Goal: Task Accomplishment & Management: Complete application form

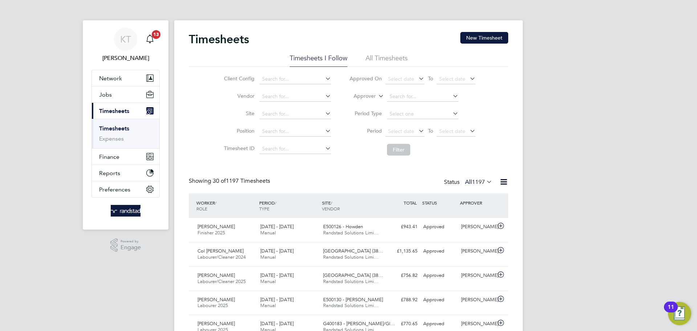
click at [123, 129] on link "Timesheets" at bounding box center [114, 128] width 30 height 7
click at [495, 34] on button "New Timesheet" at bounding box center [484, 38] width 48 height 12
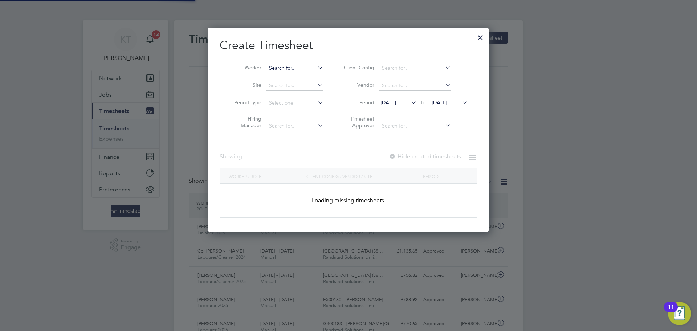
scroll to position [205, 281]
click at [273, 70] on input at bounding box center [294, 68] width 57 height 10
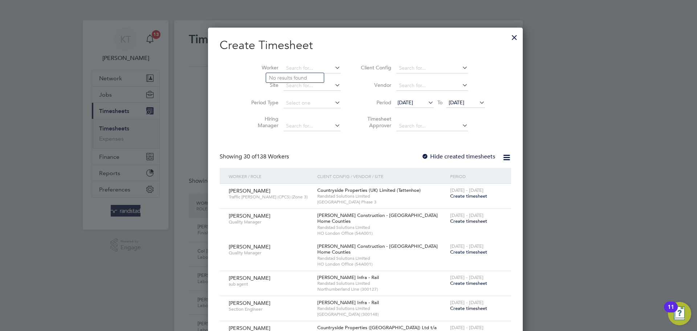
scroll to position [1253, 281]
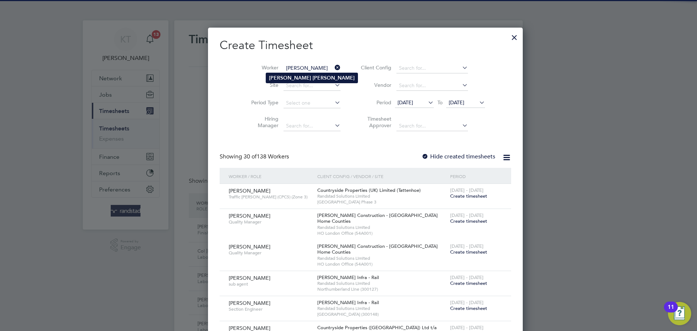
click at [299, 76] on li "[PERSON_NAME]" at bounding box center [311, 78] width 91 height 10
type input "[PERSON_NAME]"
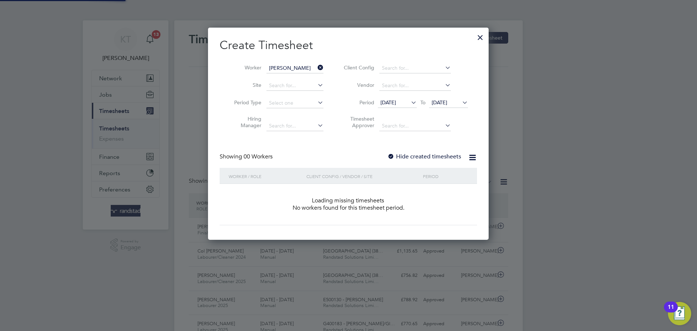
scroll to position [205, 281]
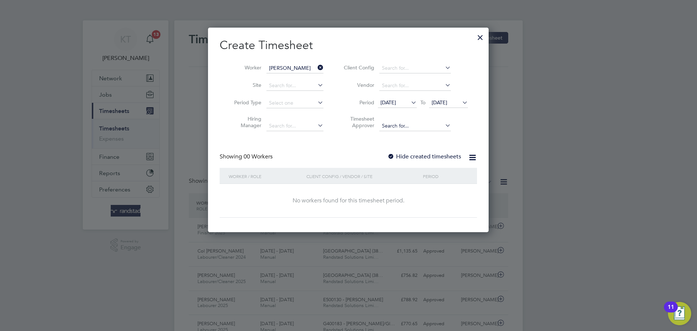
drag, startPoint x: 403, startPoint y: 156, endPoint x: 431, endPoint y: 121, distance: 44.9
click at [403, 156] on label "Hide created timesheets" at bounding box center [424, 156] width 74 height 7
click at [447, 103] on span "[DATE]" at bounding box center [440, 102] width 16 height 7
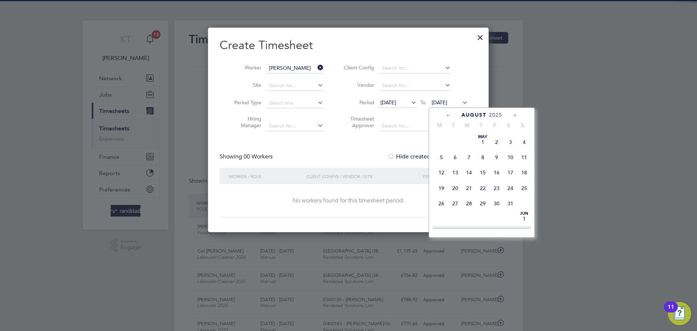
scroll to position [242, 0]
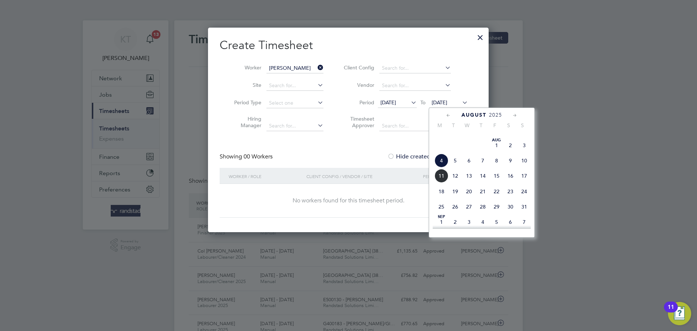
click at [482, 183] on span "14" at bounding box center [483, 176] width 14 height 14
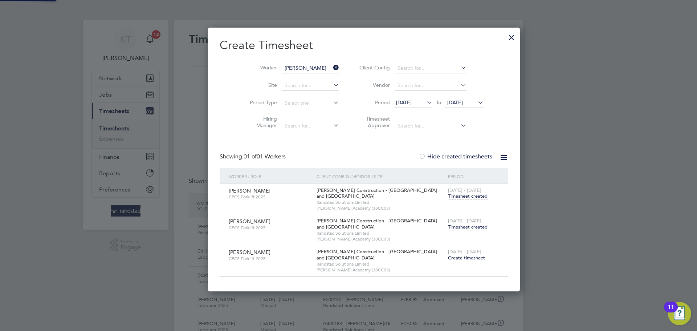
scroll to position [264, 281]
click at [448, 225] on span "Timesheet created" at bounding box center [468, 227] width 40 height 7
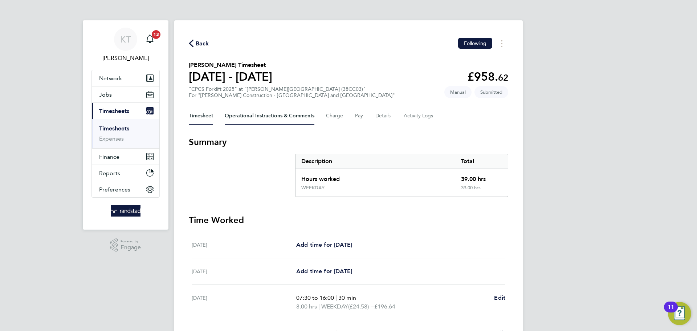
click at [280, 110] on Comments-tab "Operational Instructions & Comments" at bounding box center [270, 115] width 90 height 17
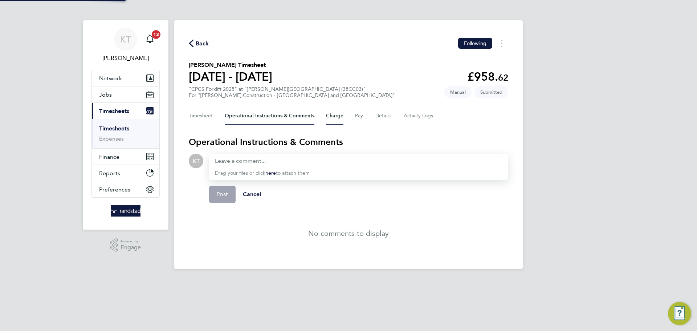
click at [337, 117] on button "Charge" at bounding box center [334, 115] width 17 height 17
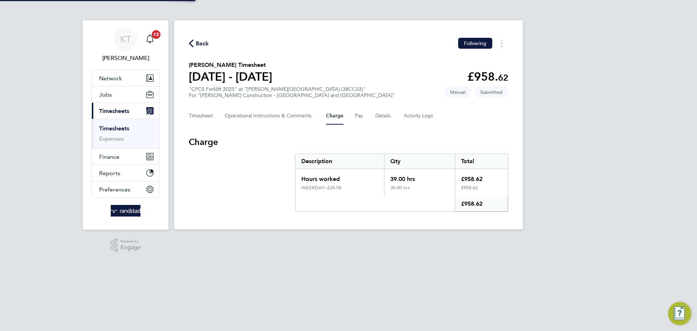
click at [365, 117] on div "Timesheet Operational Instructions & Comments Charge Pay Details Activity Logs" at bounding box center [348, 115] width 319 height 17
click at [189, 49] on div "Back Following [PERSON_NAME] Timesheet [DATE] - [DATE] £958. 62 "CPCS Forklift …" at bounding box center [348, 124] width 348 height 209
click at [199, 41] on span "Back" at bounding box center [202, 43] width 13 height 9
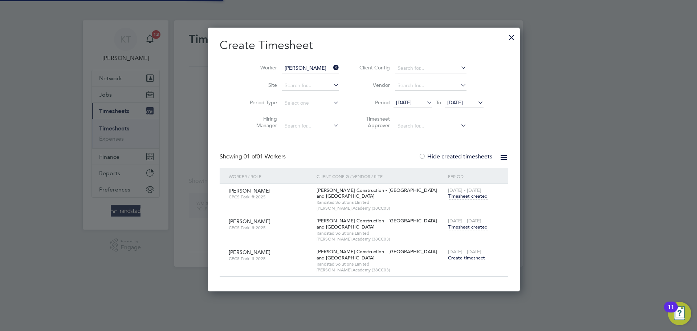
scroll to position [4, 4]
click at [332, 66] on icon at bounding box center [332, 67] width 0 height 10
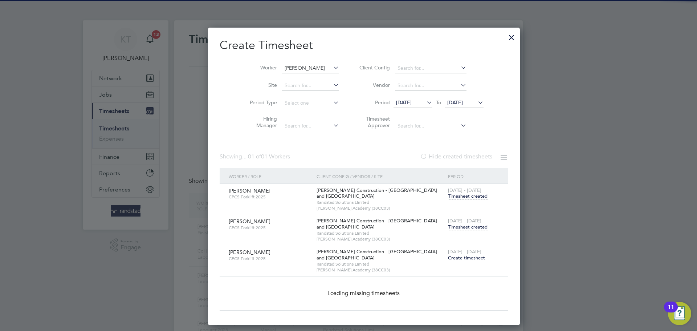
click at [295, 67] on input "[PERSON_NAME]" at bounding box center [310, 68] width 57 height 10
click at [295, 68] on input "[PERSON_NAME]" at bounding box center [310, 68] width 57 height 10
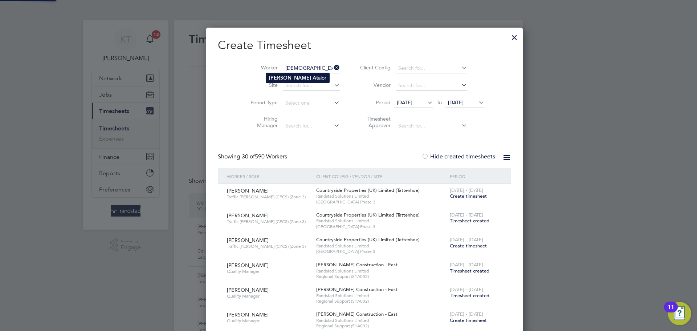
click at [280, 78] on li "Jude At [GEOGRAPHIC_DATA]" at bounding box center [297, 78] width 63 height 10
type input "[PERSON_NAME]"
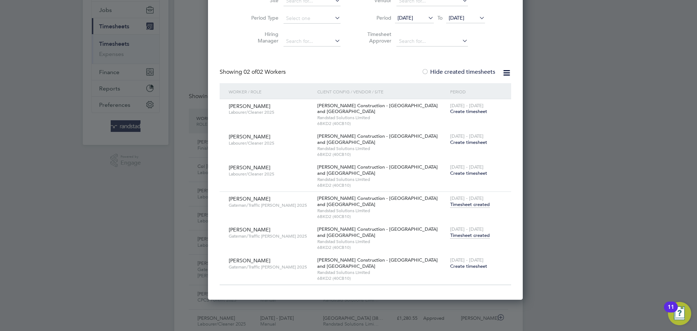
click at [448, 241] on div "[DATE] - [DATE] Timesheet created" at bounding box center [476, 232] width 56 height 20
click at [450, 234] on span "Timesheet created" at bounding box center [470, 235] width 40 height 7
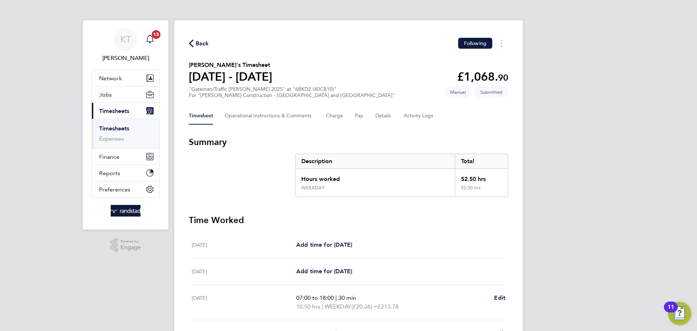
drag, startPoint x: 119, startPoint y: 121, endPoint x: 116, endPoint y: 127, distance: 6.7
click at [117, 124] on ul "Timesheets Expenses" at bounding box center [126, 133] width 68 height 29
click at [116, 127] on link "Timesheets" at bounding box center [114, 128] width 30 height 7
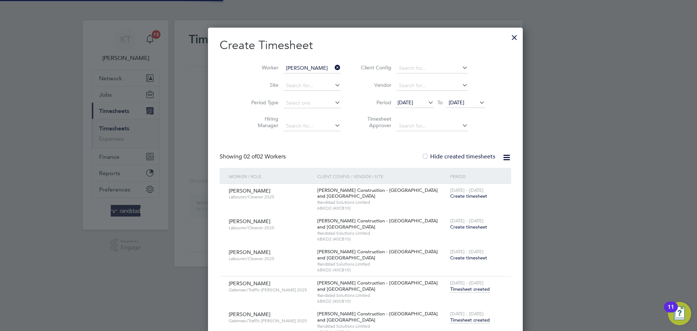
click at [333, 70] on icon at bounding box center [333, 67] width 0 height 10
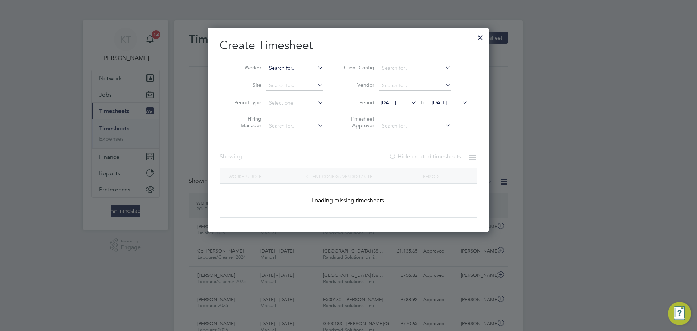
click at [304, 68] on input at bounding box center [294, 68] width 57 height 10
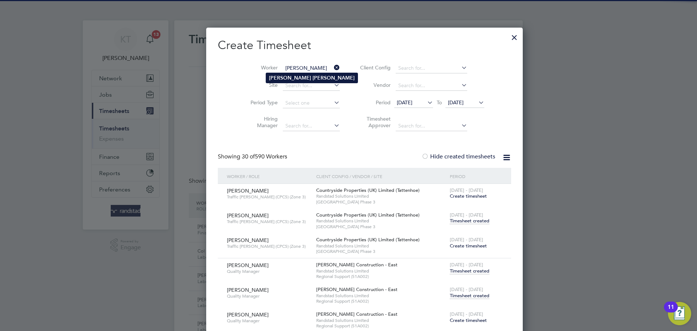
click at [312, 75] on b "[PERSON_NAME]" at bounding box center [333, 78] width 42 height 6
type input "[PERSON_NAME]"
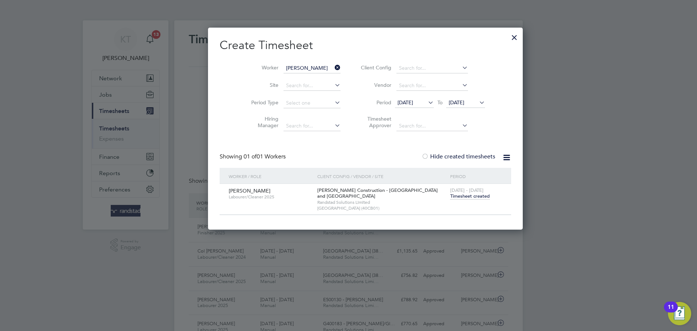
click at [450, 194] on span "Timesheet created" at bounding box center [470, 196] width 40 height 7
